Goal: Task Accomplishment & Management: Manage account settings

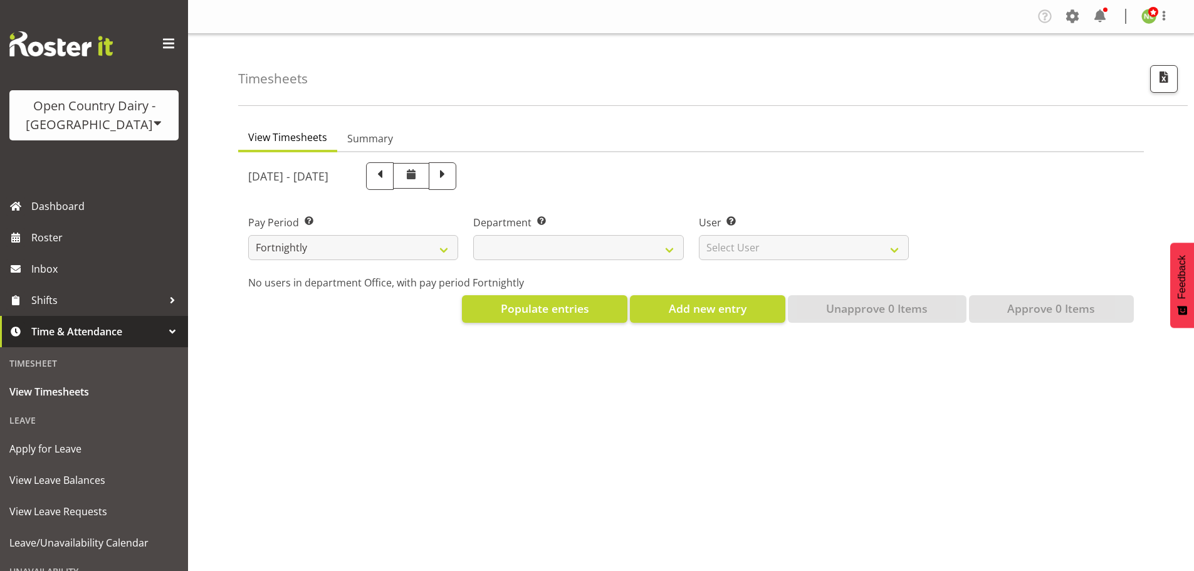
select select
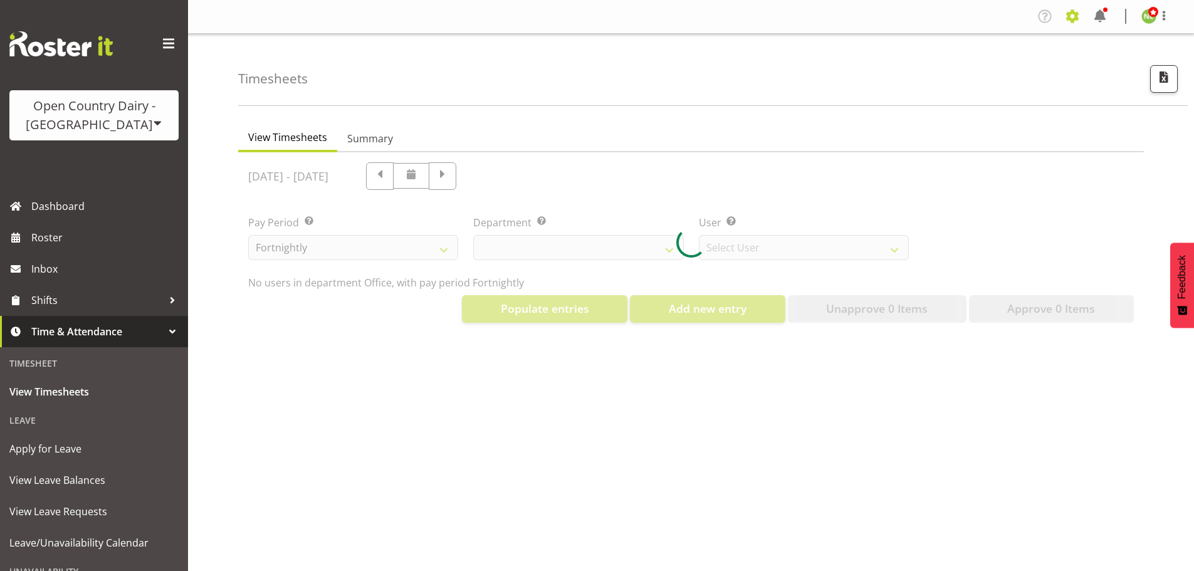
click at [1076, 18] on span at bounding box center [1072, 16] width 20 height 20
click at [970, 130] on link "Employees" at bounding box center [996, 136] width 174 height 23
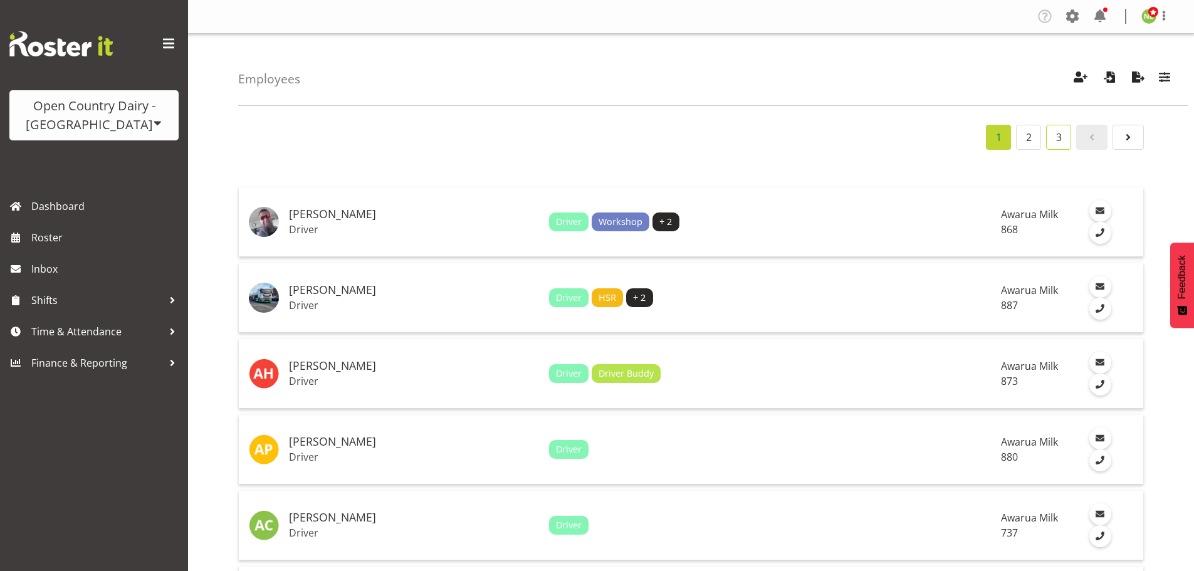
click at [1060, 142] on link "3" at bounding box center [1058, 137] width 25 height 25
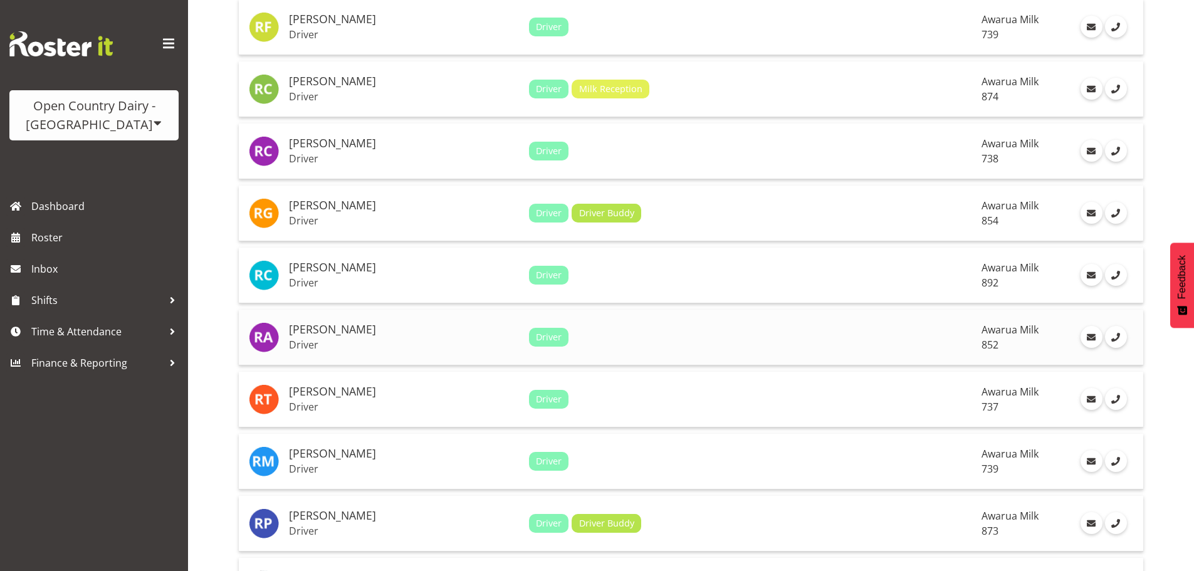
scroll to position [627, 0]
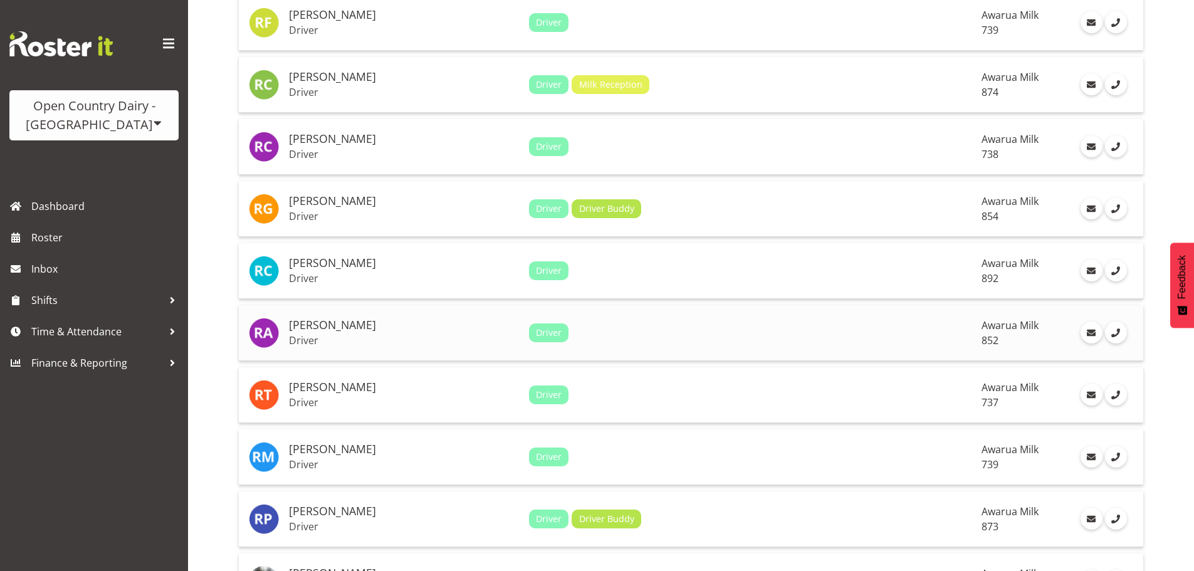
click at [393, 324] on h5 "[PERSON_NAME]" at bounding box center [404, 325] width 230 height 13
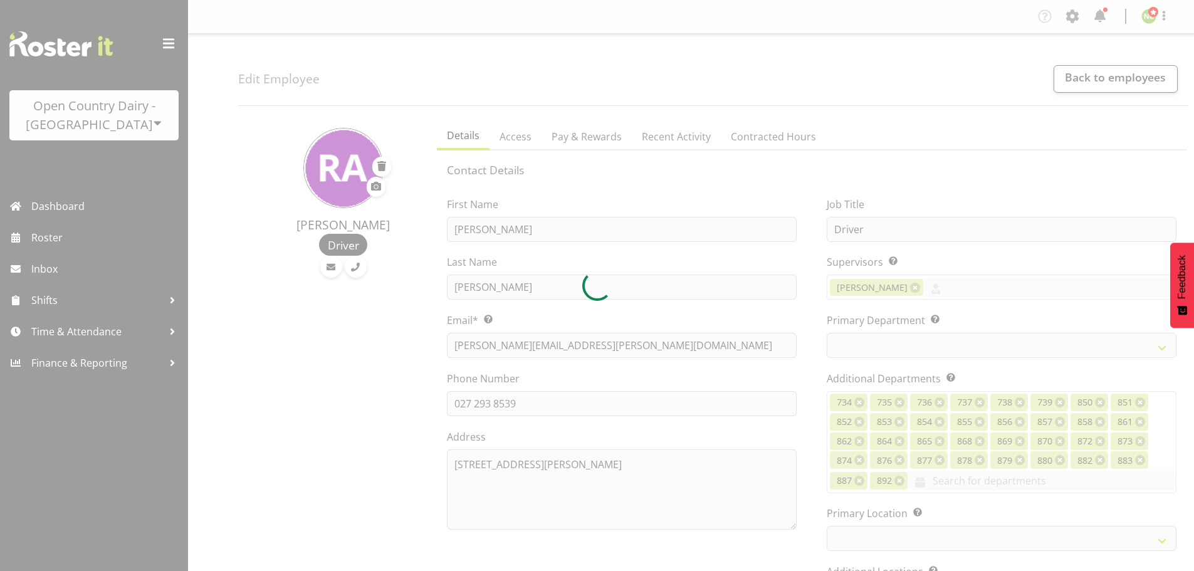
select select "TimelineWeek"
select select
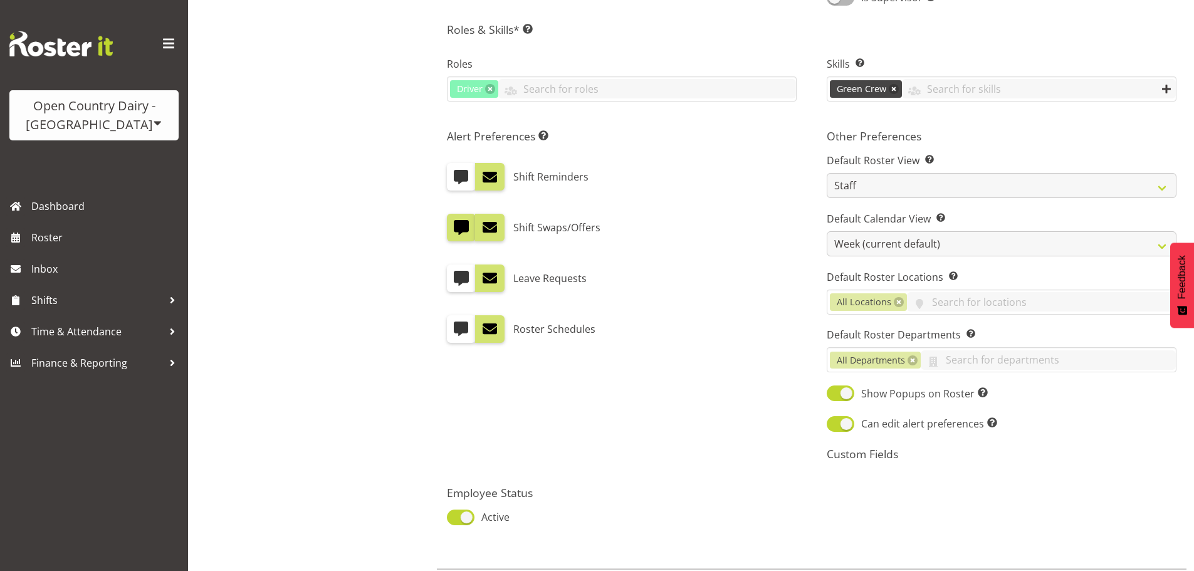
scroll to position [716, 0]
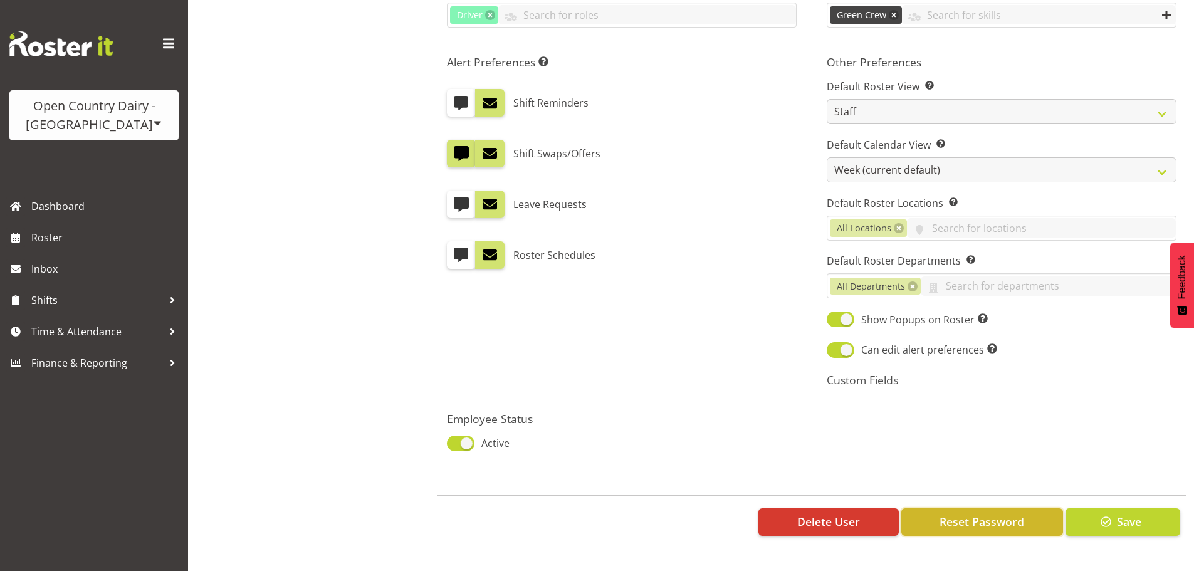
click at [981, 518] on span "Reset Password" at bounding box center [981, 521] width 85 height 16
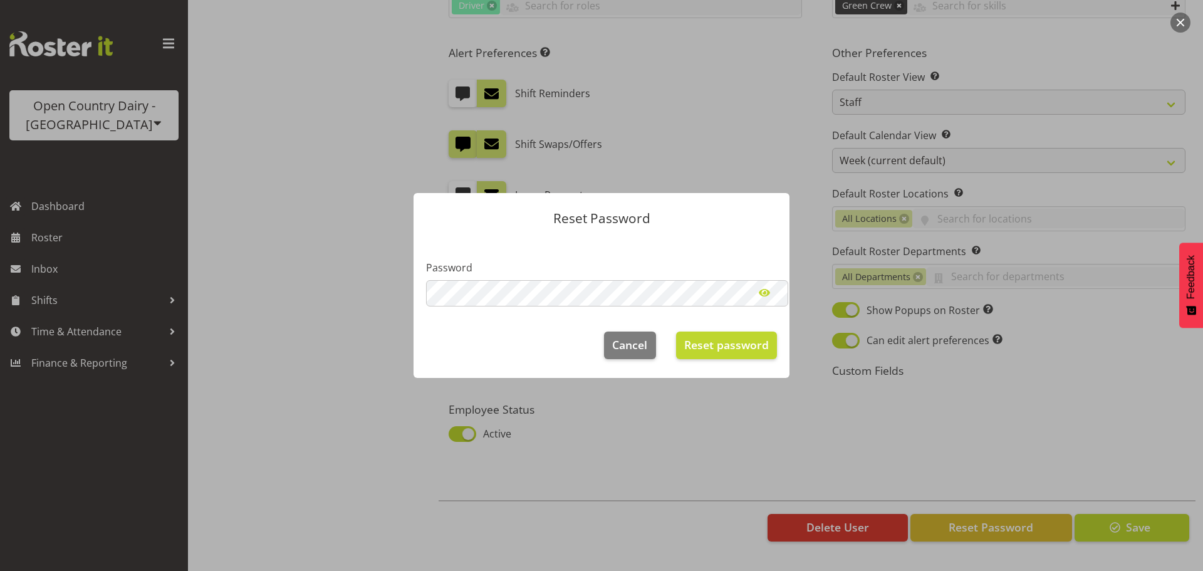
click at [764, 294] on span at bounding box center [764, 292] width 25 height 25
click at [764, 293] on span at bounding box center [764, 293] width 25 height 25
click at [747, 336] on span "Reset password" at bounding box center [726, 344] width 85 height 16
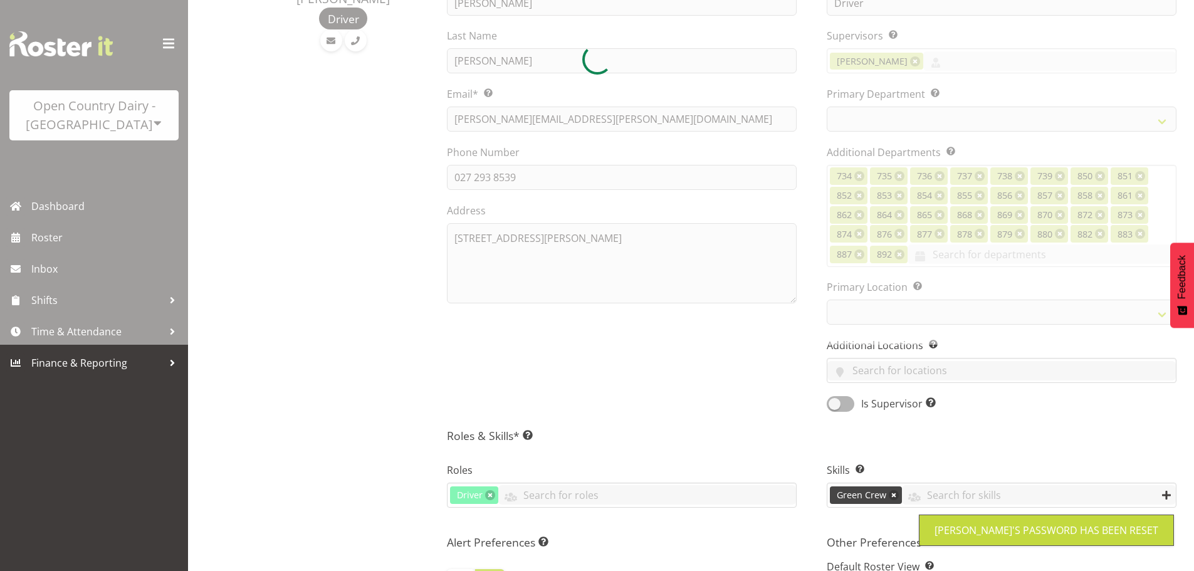
scroll to position [26, 0]
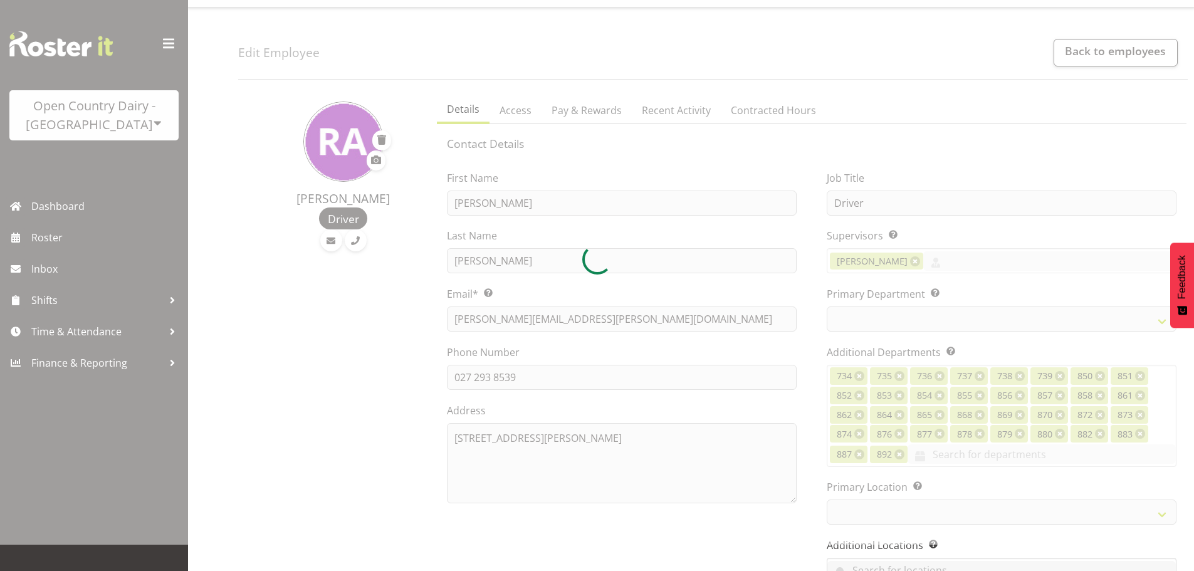
select select "816"
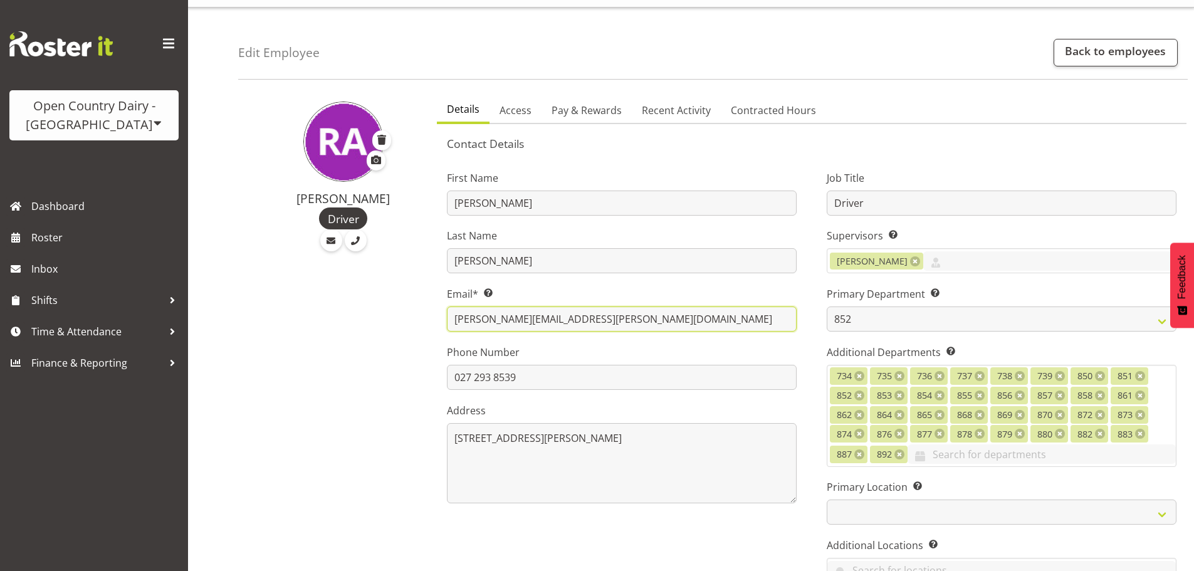
click at [598, 320] on input "richard.aitken@icloud.com" at bounding box center [622, 318] width 350 height 25
click at [597, 316] on input "richard.aitken@icloud.com" at bounding box center [622, 318] width 350 height 25
click at [604, 295] on label "Email* This is a required field." at bounding box center [622, 293] width 350 height 15
